Goal: Transaction & Acquisition: Purchase product/service

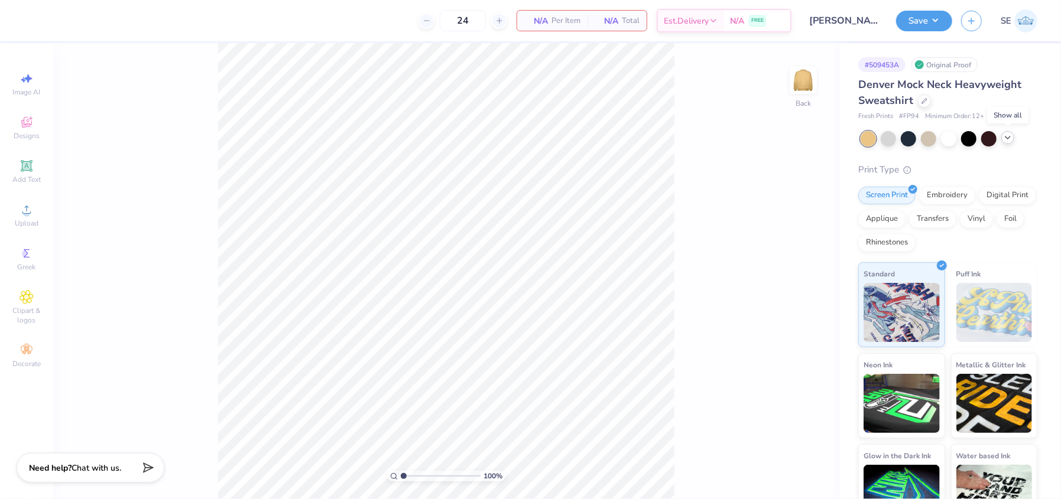
click at [1006, 137] on polyline at bounding box center [1007, 138] width 5 height 2
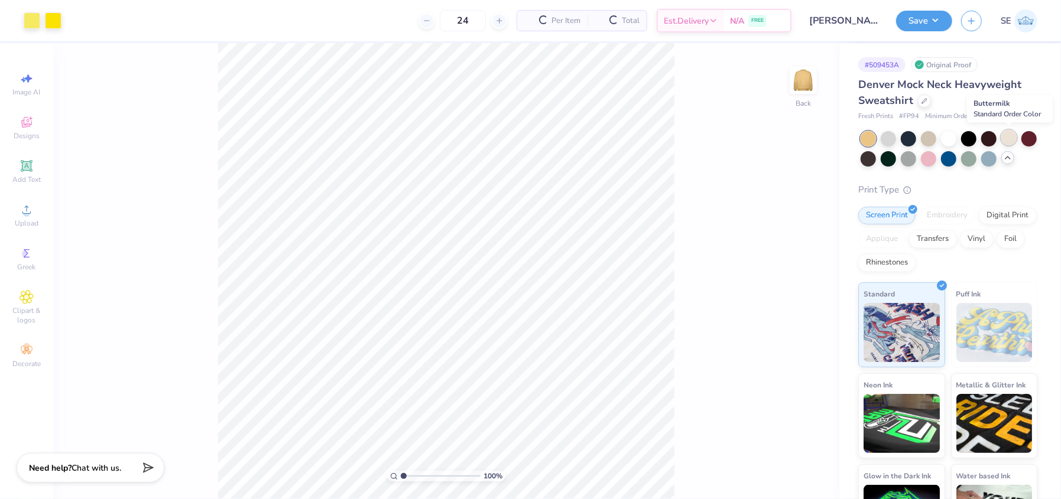
click at [1010, 139] on div at bounding box center [1008, 137] width 15 height 15
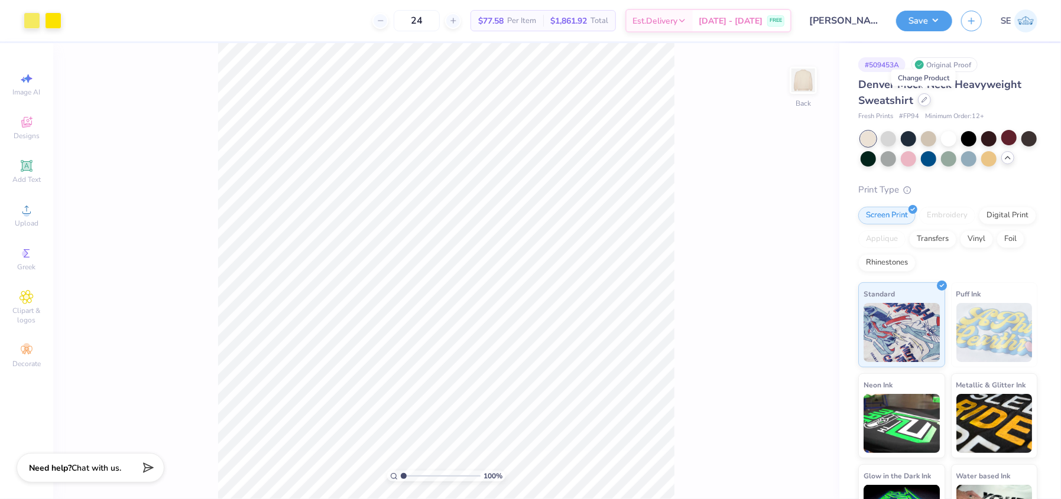
click at [922, 102] on icon at bounding box center [924, 100] width 5 height 5
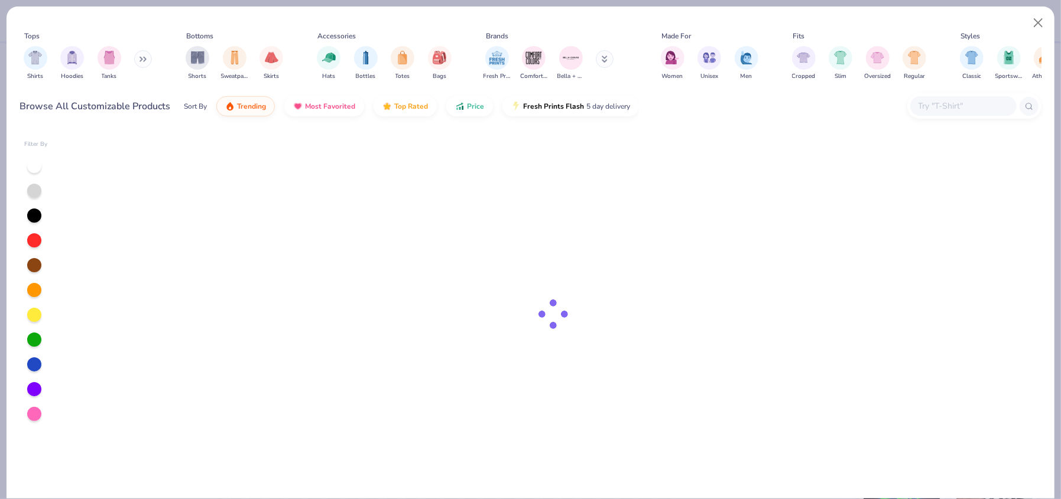
click at [961, 109] on input "text" at bounding box center [962, 106] width 91 height 14
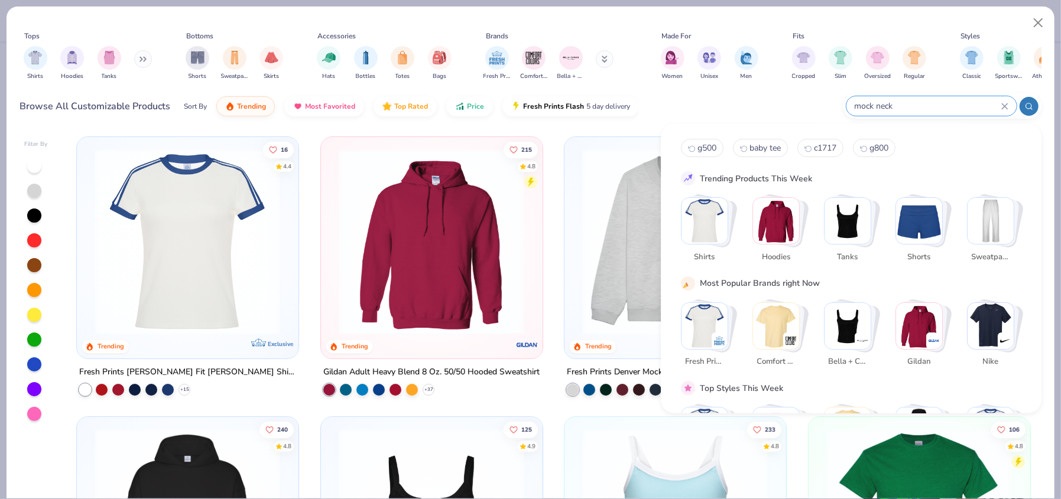
type input "mock neck"
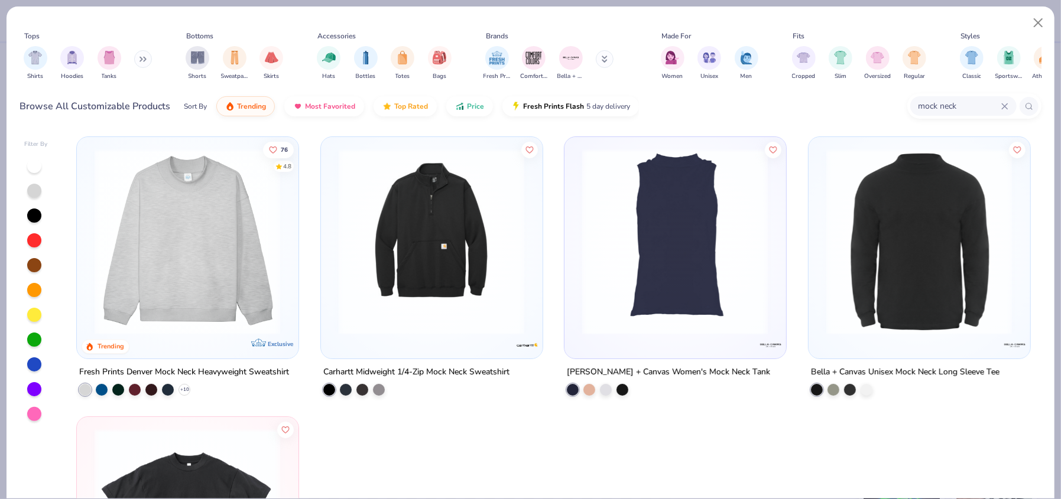
click at [933, 244] on img at bounding box center [918, 242] width 197 height 186
